Goal: Information Seeking & Learning: Learn about a topic

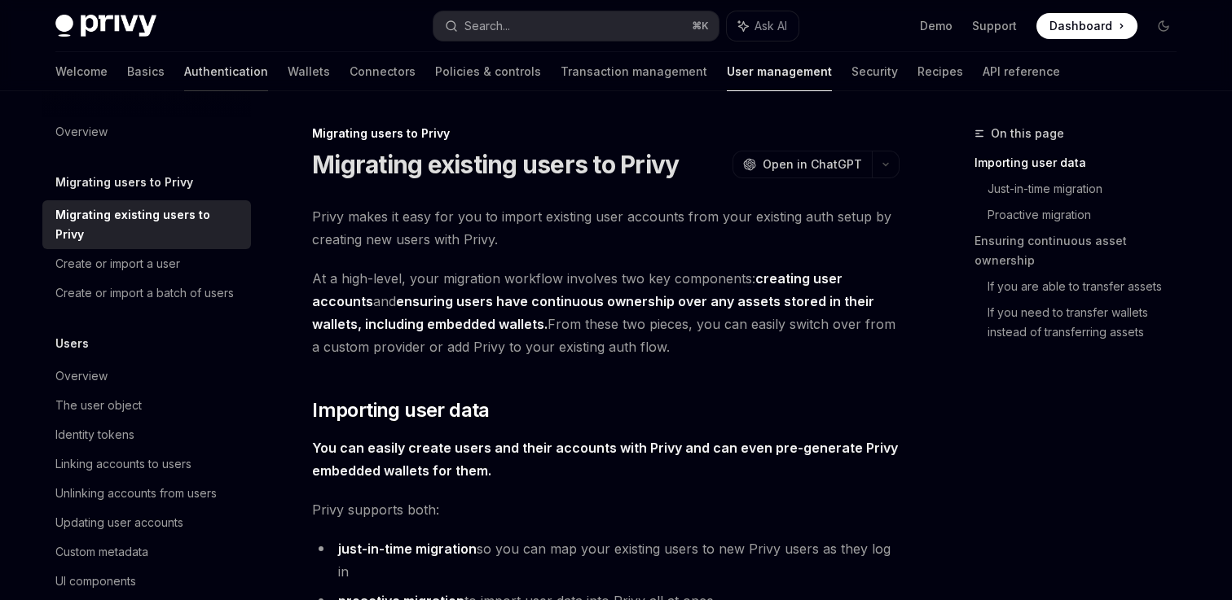
click at [184, 66] on link "Authentication" at bounding box center [226, 71] width 84 height 39
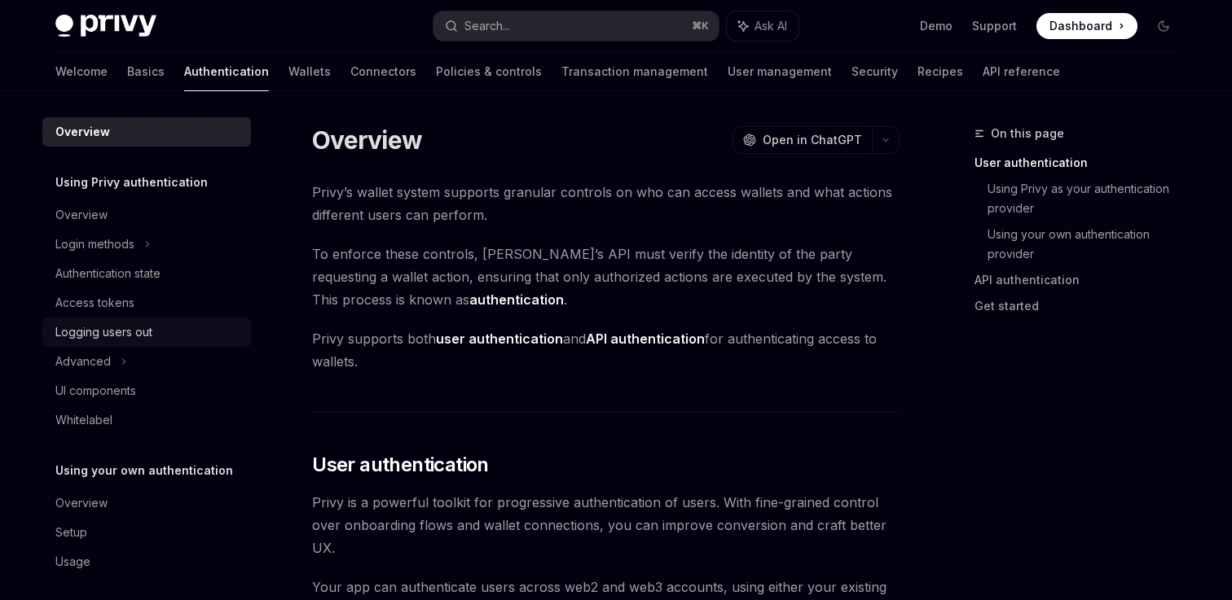
scroll to position [9, 0]
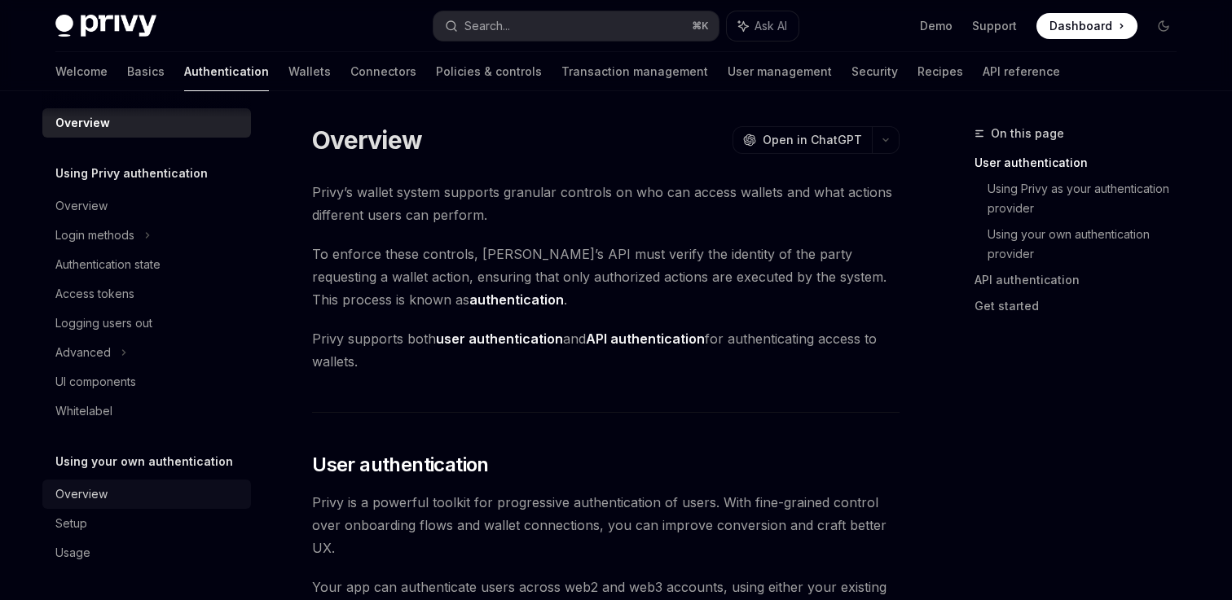
click at [87, 503] on div "Overview" at bounding box center [81, 495] width 52 height 20
type textarea "*"
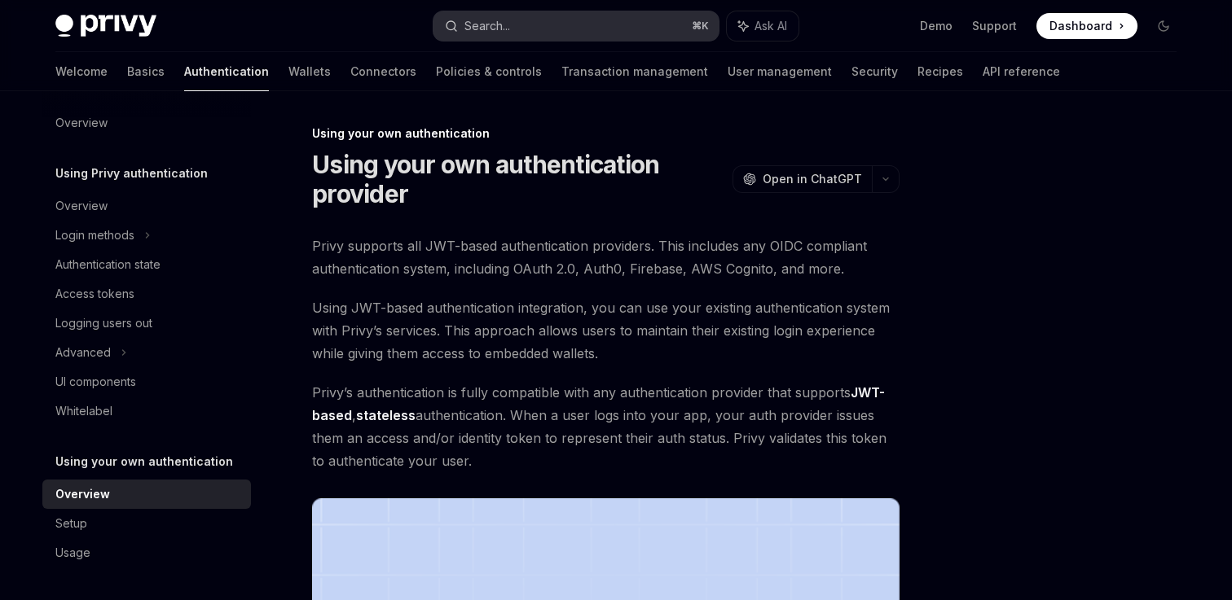
click at [562, 34] on button "Search... ⌘ K" at bounding box center [575, 25] width 285 height 29
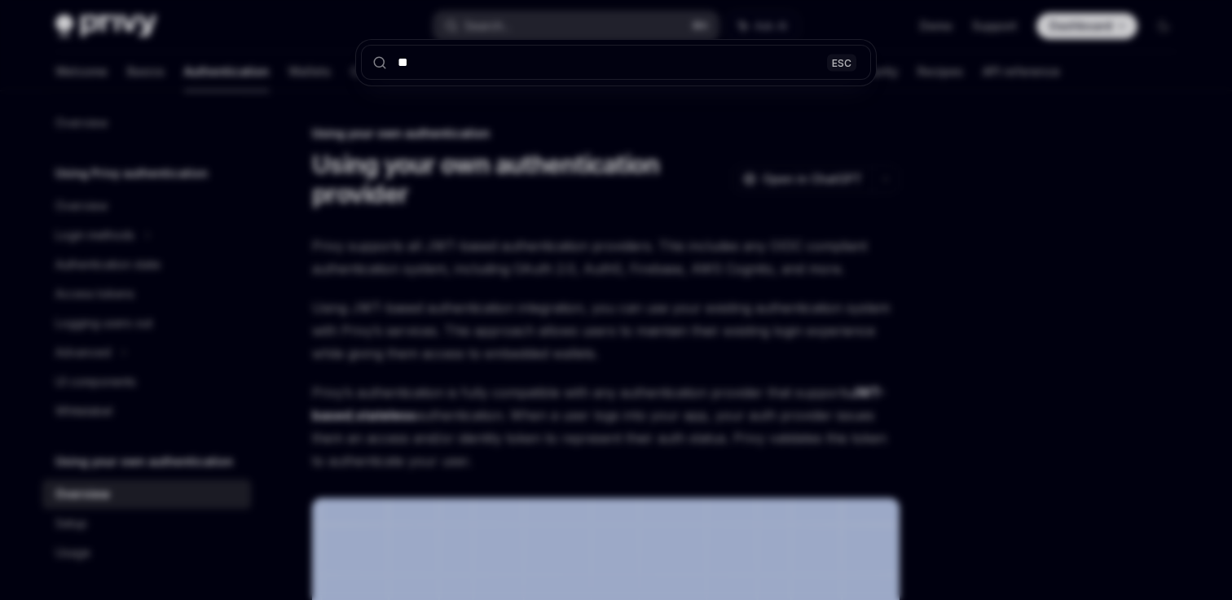
type input "***"
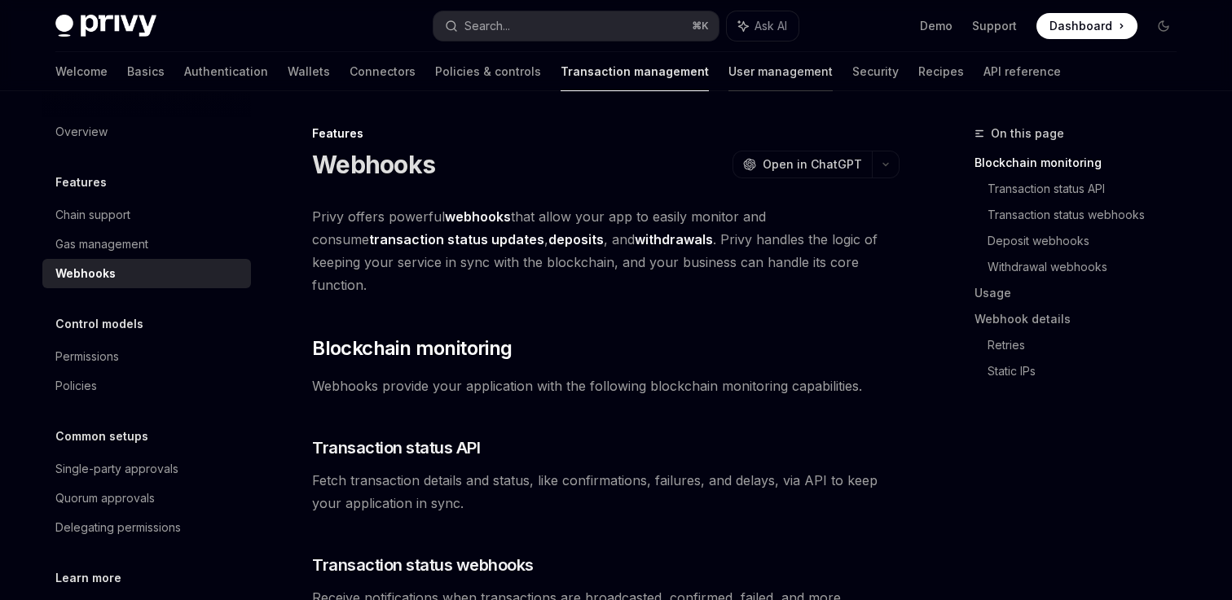
click at [728, 77] on link "User management" at bounding box center [780, 71] width 104 height 39
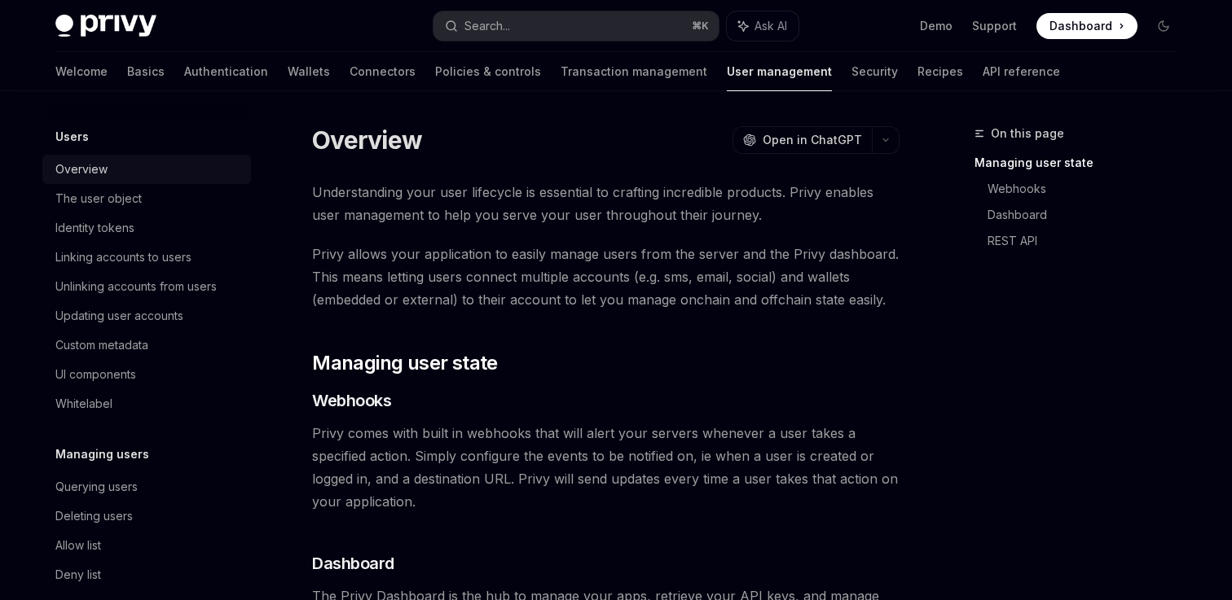
scroll to position [322, 0]
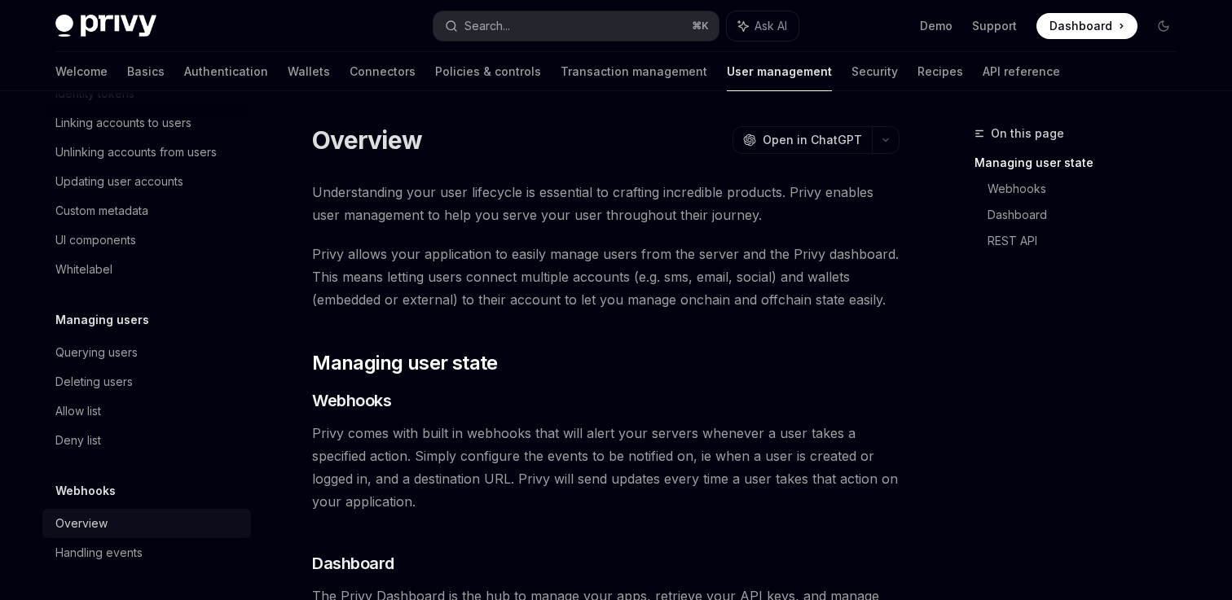
click at [76, 518] on div "Overview" at bounding box center [81, 524] width 52 height 20
type textarea "*"
